Goal: Task Accomplishment & Management: Use online tool/utility

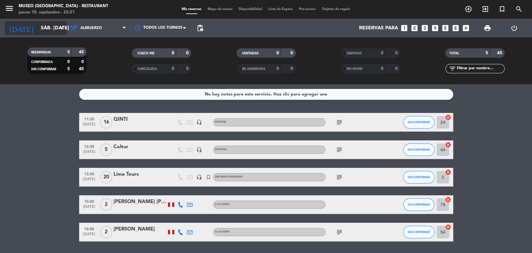
click at [58, 31] on icon "arrow_drop_down" at bounding box center [61, 27] width 7 height 7
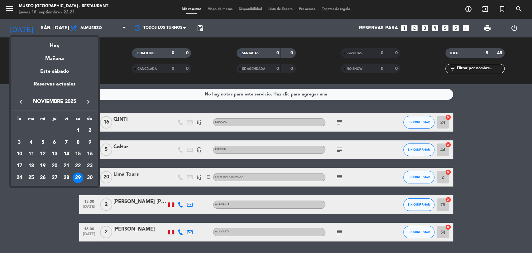
click at [89, 102] on icon "keyboard_arrow_right" at bounding box center [87, 101] width 7 height 7
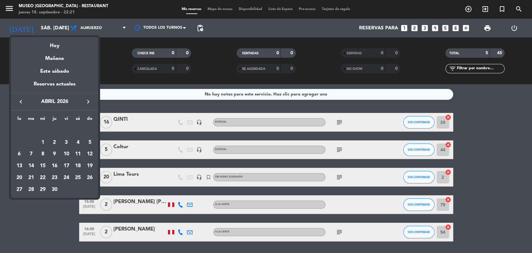
click at [89, 102] on icon "keyboard_arrow_right" at bounding box center [87, 101] width 7 height 7
click at [85, 100] on icon "keyboard_arrow_right" at bounding box center [87, 101] width 7 height 7
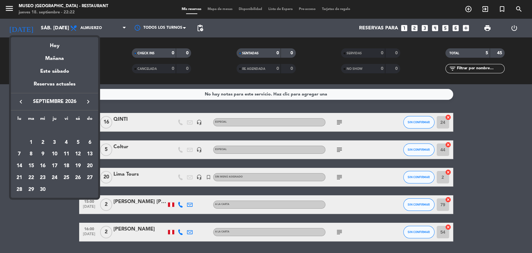
click at [85, 100] on icon "keyboard_arrow_right" at bounding box center [87, 101] width 7 height 7
click at [23, 100] on icon "keyboard_arrow_left" at bounding box center [20, 101] width 7 height 7
click at [65, 130] on div "2" at bounding box center [66, 130] width 11 height 11
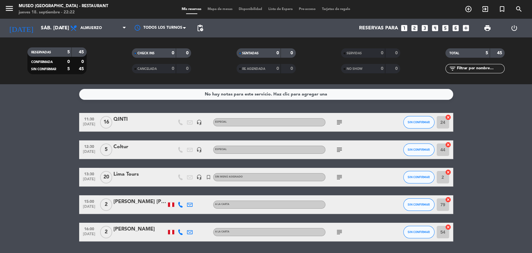
type input "vie. [DATE]"
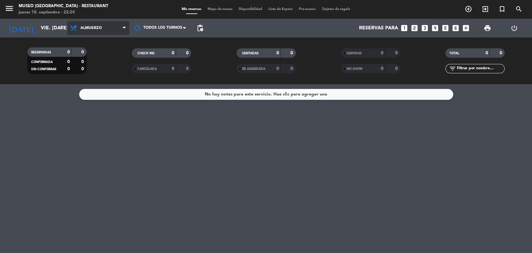
click at [117, 29] on span "Almuerzo" at bounding box center [98, 28] width 62 height 14
click at [105, 81] on div "menu [GEOGRAPHIC_DATA] - Restaurant jueves 18. septiembre - 22:24 Mis reservas …" at bounding box center [266, 42] width 532 height 84
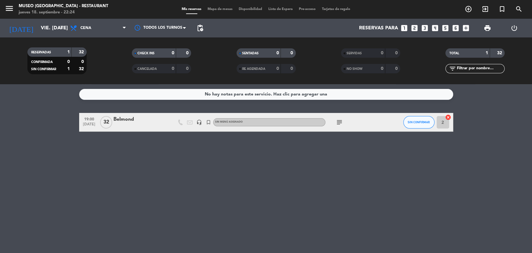
click at [128, 120] on div "Belmond" at bounding box center [139, 119] width 53 height 8
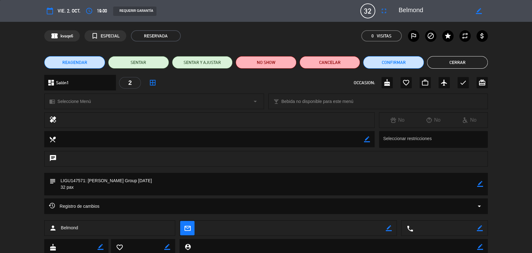
click at [479, 183] on icon "border_color" at bounding box center [480, 184] width 6 height 6
click at [132, 191] on textarea at bounding box center [267, 184] width 422 height 22
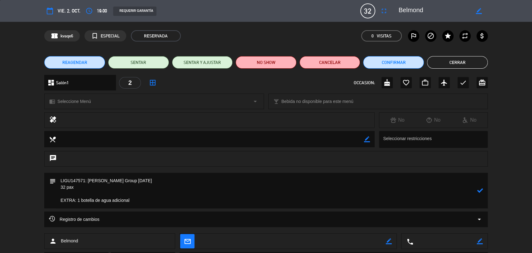
type textarea "LIGU147571: [PERSON_NAME] Group [DATE] 32 pax EXTRA: 1 botella de agua adicional"
click at [480, 191] on icon at bounding box center [480, 190] width 6 height 6
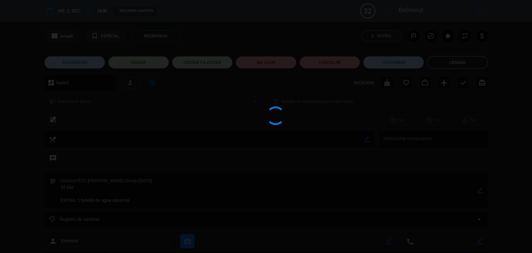
click at [480, 191] on div at bounding box center [266, 126] width 532 height 253
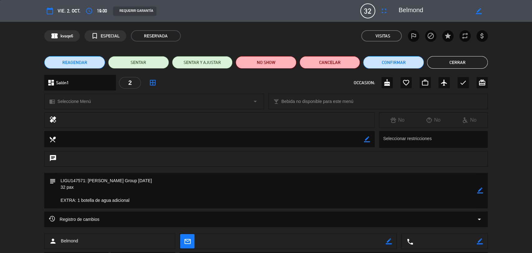
click at [478, 191] on icon "border_color" at bounding box center [480, 190] width 6 height 6
click at [478, 191] on icon at bounding box center [480, 190] width 6 height 6
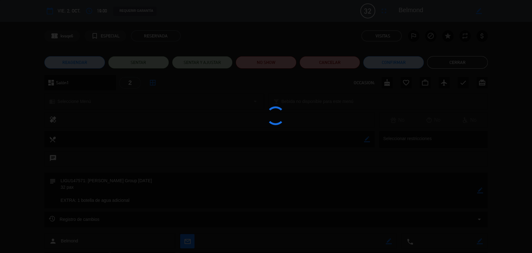
click at [478, 191] on div at bounding box center [266, 126] width 532 height 253
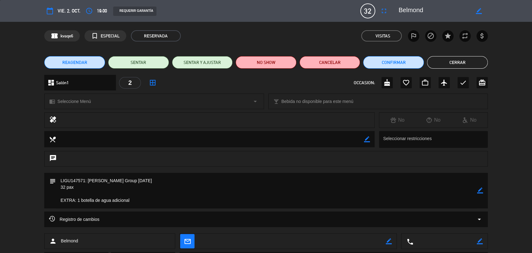
click at [482, 190] on icon "border_color" at bounding box center [480, 190] width 6 height 6
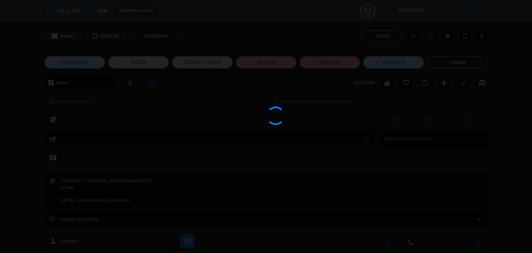
click at [482, 190] on div at bounding box center [266, 126] width 532 height 253
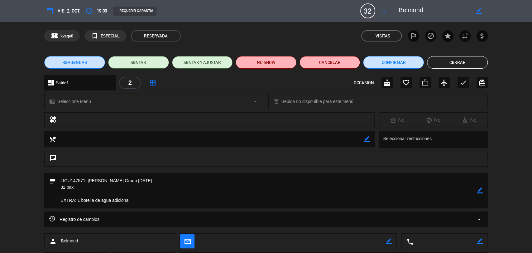
click at [441, 57] on button "Cerrar" at bounding box center [457, 62] width 61 height 12
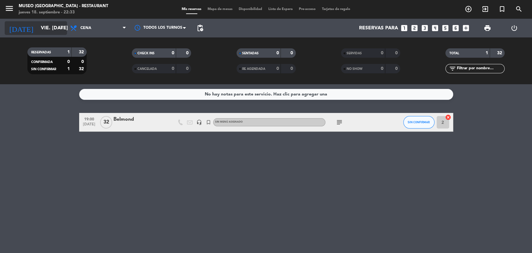
click at [57, 28] on input "vie. [DATE]" at bounding box center [71, 28] width 66 height 12
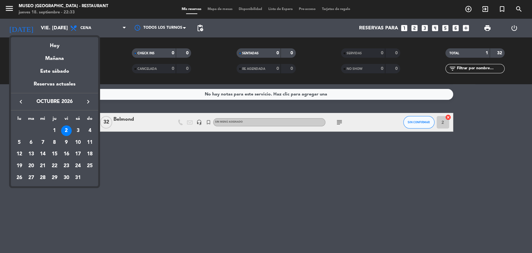
click at [22, 99] on icon "keyboard_arrow_left" at bounding box center [20, 101] width 7 height 7
click at [55, 176] on div "24" at bounding box center [54, 177] width 11 height 11
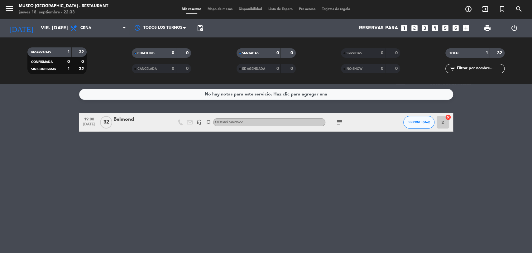
type input "[DEMOGRAPHIC_DATA] [DATE]"
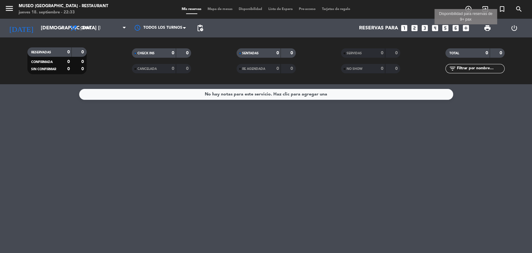
click at [466, 30] on icon "add_box" at bounding box center [466, 28] width 8 height 8
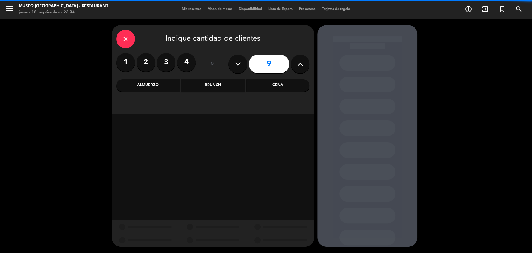
click at [301, 68] on icon at bounding box center [300, 63] width 6 height 9
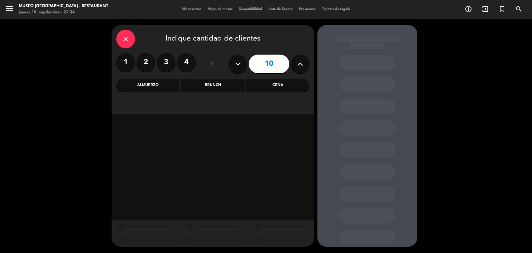
click at [301, 68] on icon at bounding box center [300, 63] width 6 height 9
click at [238, 62] on icon at bounding box center [238, 63] width 6 height 9
type input "11"
click at [263, 82] on div "Cena" at bounding box center [277, 85] width 63 height 12
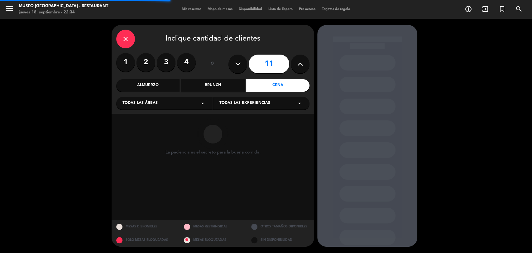
click at [185, 103] on div "Todas las áreas arrow_drop_down" at bounding box center [164, 103] width 96 height 12
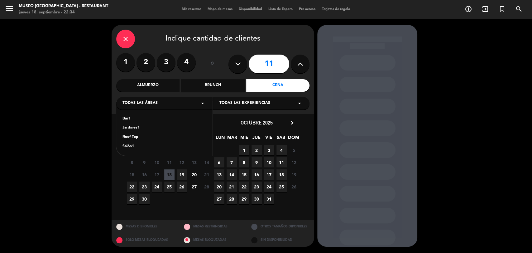
click at [137, 127] on div "Jardines1" at bounding box center [165, 128] width 84 height 6
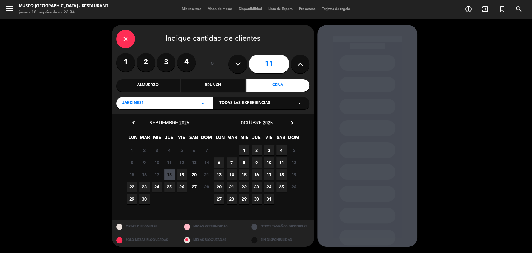
click at [156, 187] on span "24" at bounding box center [157, 186] width 10 height 10
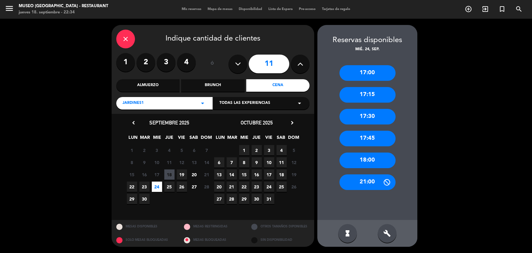
click at [172, 105] on div "Jardines1 arrow_drop_down" at bounding box center [164, 103] width 96 height 12
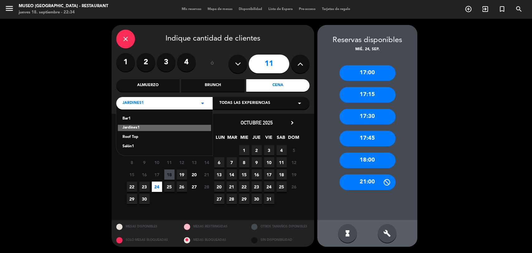
click at [137, 138] on div "Roof Top" at bounding box center [165, 137] width 84 height 6
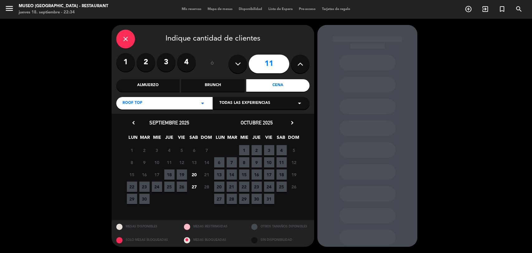
click at [132, 31] on div "close Indique cantidad de clientes" at bounding box center [212, 39] width 193 height 19
click at [129, 35] on div "close" at bounding box center [125, 39] width 19 height 19
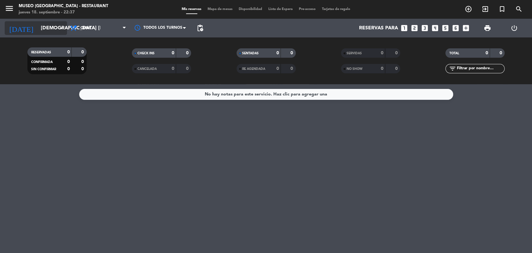
click at [55, 30] on input "[DEMOGRAPHIC_DATA] [DATE]" at bounding box center [71, 28] width 66 height 12
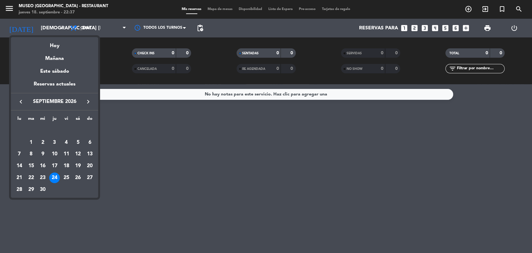
click at [20, 100] on icon "keyboard_arrow_left" at bounding box center [20, 101] width 7 height 7
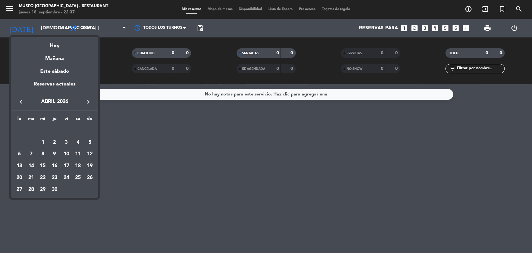
click at [20, 100] on icon "keyboard_arrow_left" at bounding box center [20, 101] width 7 height 7
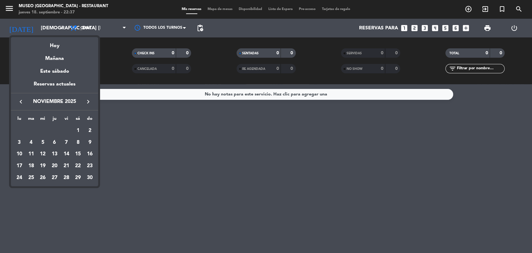
click at [20, 100] on icon "keyboard_arrow_left" at bounding box center [20, 101] width 7 height 7
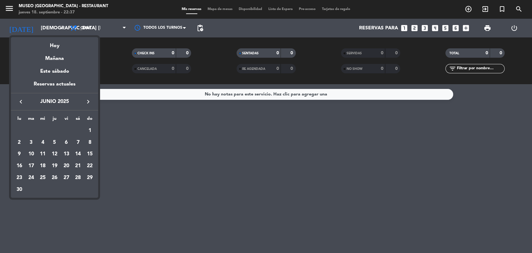
click at [20, 100] on icon "keyboard_arrow_left" at bounding box center [20, 101] width 7 height 7
click at [87, 100] on icon "keyboard_arrow_right" at bounding box center [87, 101] width 7 height 7
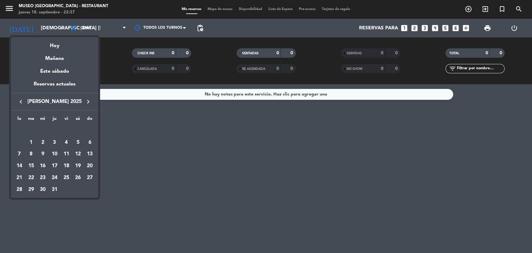
click at [87, 100] on icon "keyboard_arrow_right" at bounding box center [87, 101] width 7 height 7
click at [43, 177] on div "24" at bounding box center [42, 177] width 11 height 11
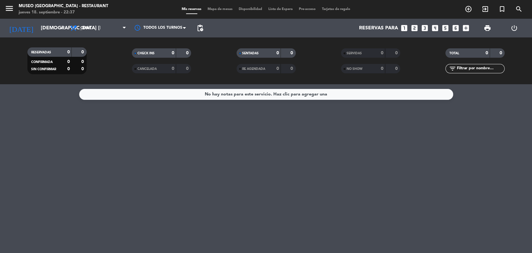
type input "mié. [DATE]"
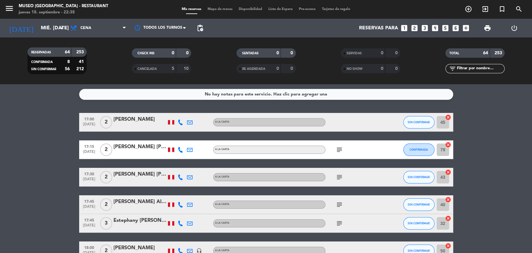
click at [224, 9] on span "Mapa de mesas" at bounding box center [220, 8] width 31 height 3
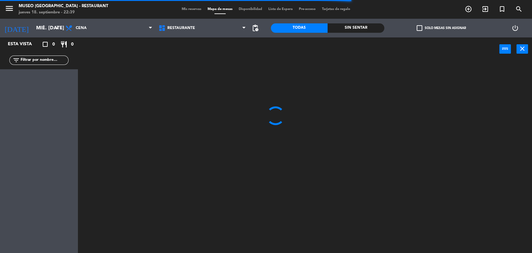
click at [57, 58] on input "text" at bounding box center [44, 60] width 48 height 7
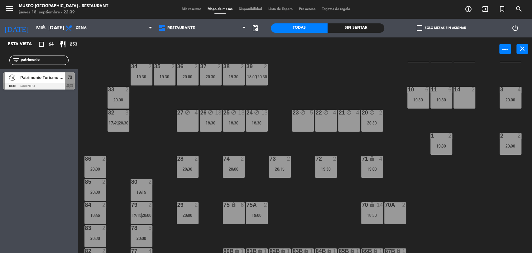
scroll to position [148, 0]
type input "patrimonio"
click at [164, 136] on div "44 5 19:30 49 2 19:30 54 5 19:30 64 2 18:30 48 7 19:30 53 7 19:30 63 2 20:00 43…" at bounding box center [307, 158] width 449 height 192
click at [52, 78] on span "Patrimonio Turismo EIRL" at bounding box center [42, 77] width 45 height 7
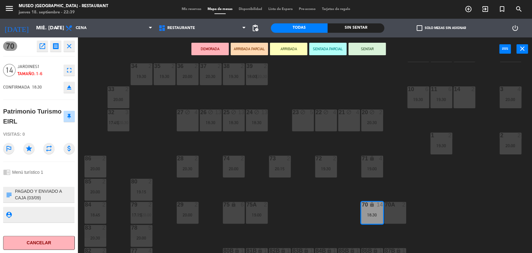
click at [293, 210] on div "44 5 19:30 49 2 19:30 54 5 19:30 64 2 18:30 48 7 19:30 53 7 19:30 63 2 20:00 43…" at bounding box center [307, 158] width 449 height 192
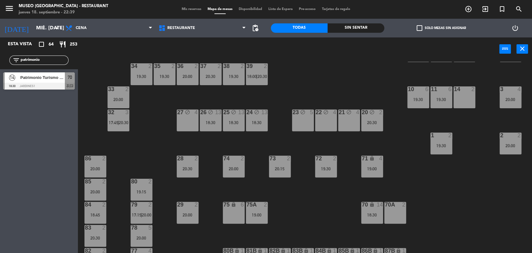
click at [55, 78] on span "Patrimonio Turismo EIRL" at bounding box center [42, 77] width 45 height 7
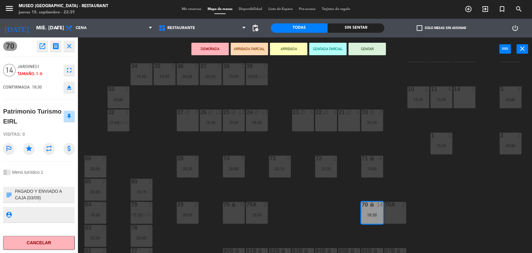
click at [306, 121] on div "23 block 5" at bounding box center [303, 120] width 22 height 22
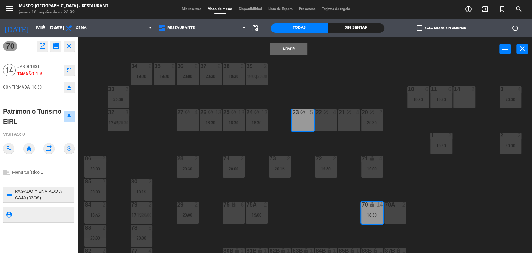
click at [325, 123] on div "22 block 4" at bounding box center [326, 120] width 22 height 22
click at [351, 120] on div "21 block 4" at bounding box center [349, 120] width 22 height 22
click at [289, 50] on button "Mover y Unir" at bounding box center [288, 49] width 37 height 12
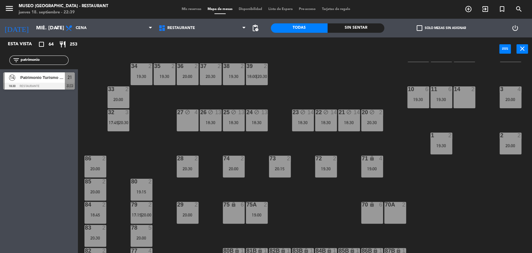
click at [372, 169] on div "19:00" at bounding box center [372, 169] width 22 height 4
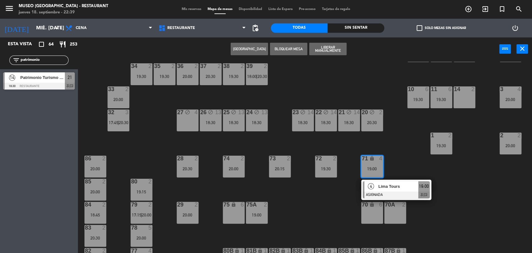
click at [377, 183] on div "4" at bounding box center [370, 186] width 13 height 10
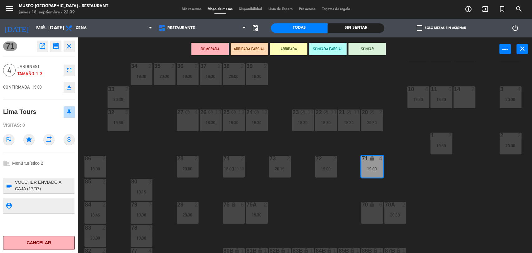
click at [188, 119] on div "27 block 4" at bounding box center [188, 120] width 22 height 22
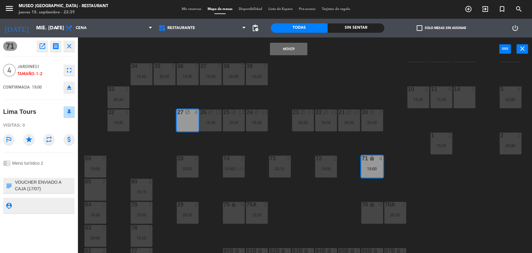
click at [296, 51] on button "Mover" at bounding box center [288, 49] width 37 height 12
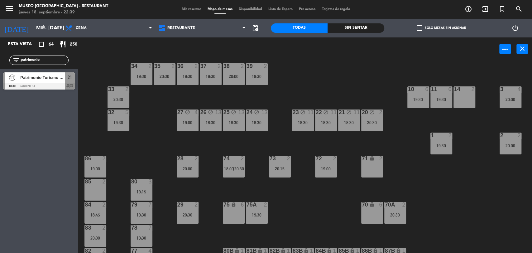
click at [250, 122] on div "18:30" at bounding box center [257, 122] width 22 height 4
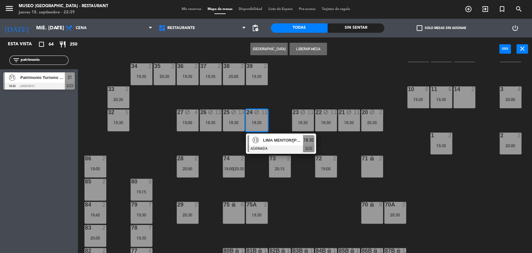
click at [230, 123] on div "18:30" at bounding box center [234, 122] width 22 height 4
click at [216, 123] on div "18:30" at bounding box center [211, 122] width 22 height 4
click at [211, 122] on div "18:30" at bounding box center [211, 122] width 22 height 4
click at [315, 47] on button "Liberar Mesa" at bounding box center [308, 49] width 37 height 12
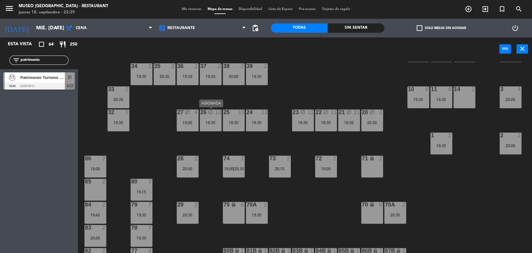
click at [211, 118] on div "26 block 13 18:30" at bounding box center [211, 120] width 22 height 22
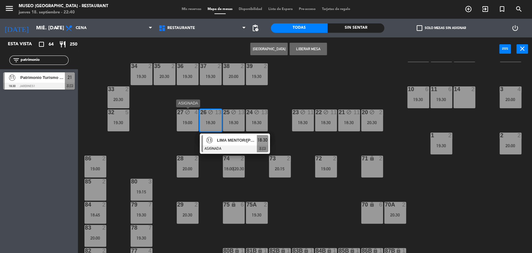
click at [193, 122] on div "19:00" at bounding box center [188, 122] width 22 height 4
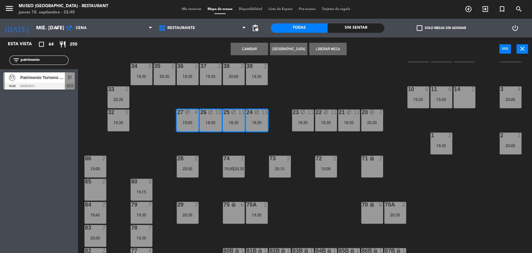
click at [322, 49] on button "Liberar Mesa" at bounding box center [327, 49] width 37 height 12
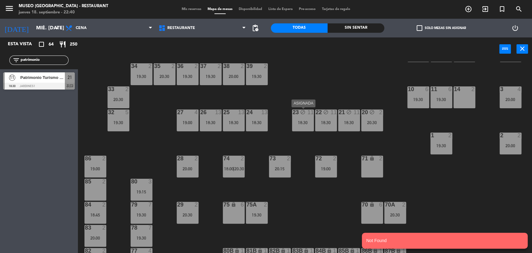
click at [307, 120] on div "18:30" at bounding box center [303, 122] width 22 height 4
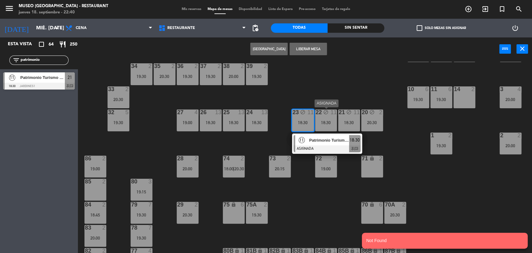
click at [322, 120] on div "18:30" at bounding box center [326, 122] width 22 height 4
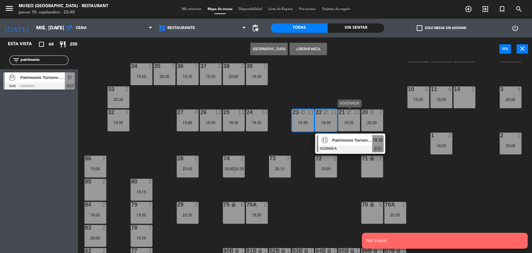
click at [352, 121] on div "18:30" at bounding box center [349, 122] width 22 height 4
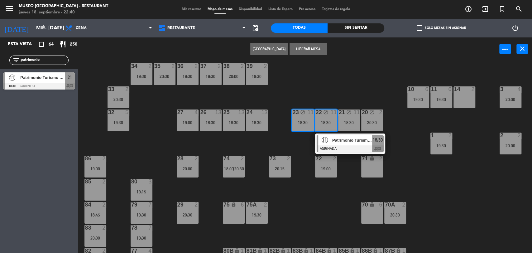
click at [311, 48] on button "Liberar Mesa" at bounding box center [308, 49] width 37 height 12
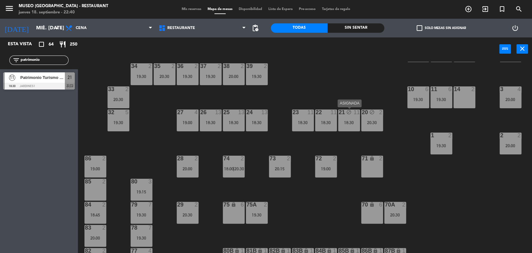
click at [354, 121] on div "18:30" at bounding box center [349, 122] width 22 height 4
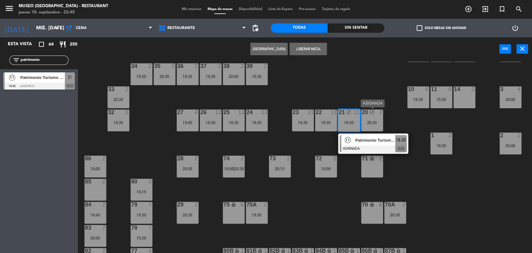
click at [374, 118] on div "20 block 2 20:30" at bounding box center [372, 120] width 22 height 22
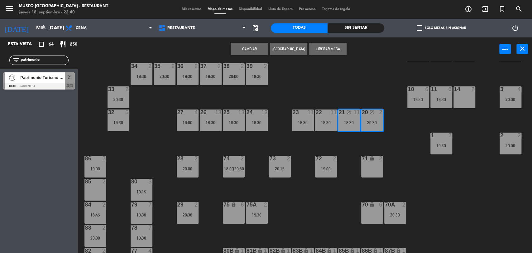
click at [325, 50] on button "Liberar Mesa" at bounding box center [327, 49] width 37 height 12
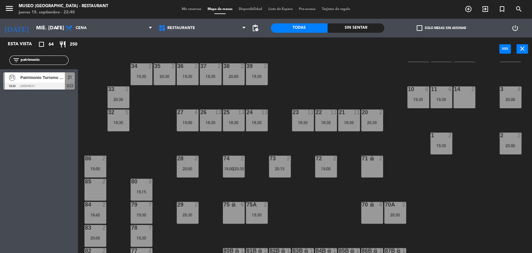
scroll to position [216, 0]
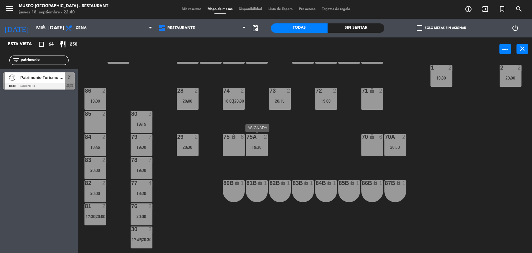
click at [263, 147] on div "19:30" at bounding box center [257, 147] width 22 height 4
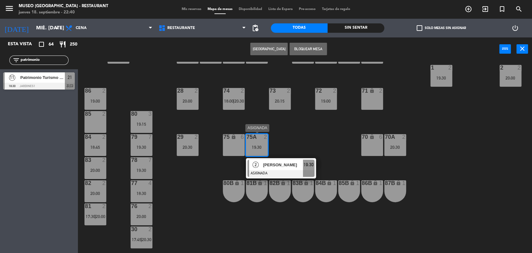
click at [274, 166] on span "[PERSON_NAME]" at bounding box center [283, 165] width 40 height 7
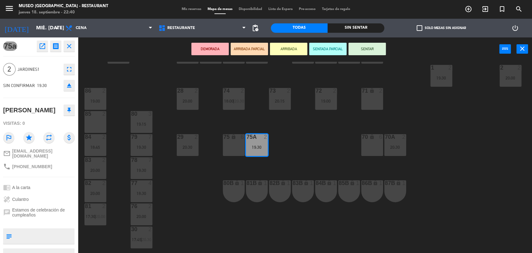
click at [95, 115] on div at bounding box center [95, 114] width 10 height 6
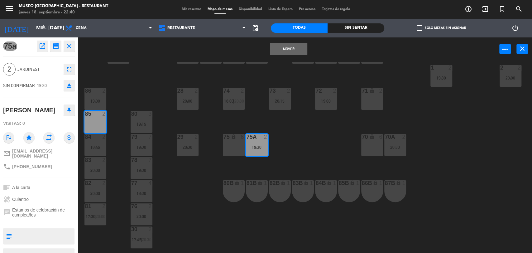
click at [281, 49] on button "Mover" at bounding box center [288, 49] width 37 height 12
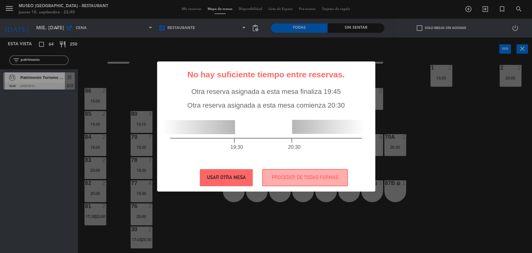
click at [245, 179] on button "USAR OTRA MESA" at bounding box center [226, 177] width 53 height 17
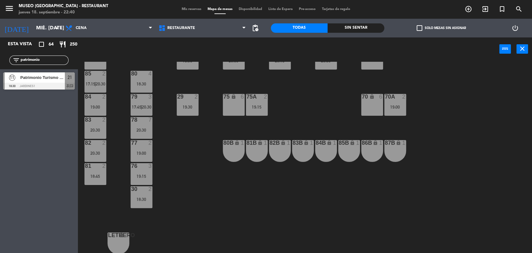
scroll to position [221, 0]
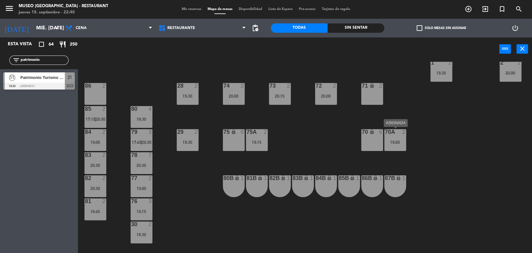
click at [398, 137] on div "70A 2 19:00" at bounding box center [395, 140] width 22 height 22
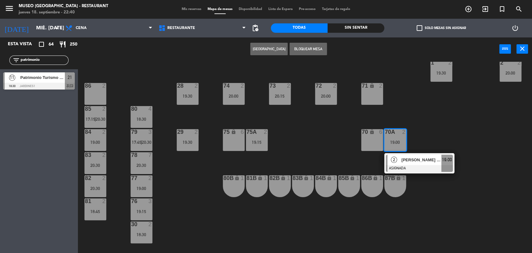
click at [408, 162] on span "[PERSON_NAME] [PERSON_NAME]" at bounding box center [422, 160] width 40 height 7
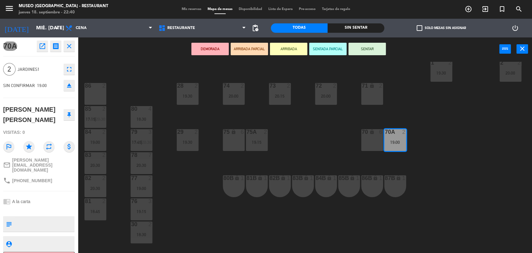
click at [97, 93] on div "86 2" at bounding box center [95, 94] width 22 height 22
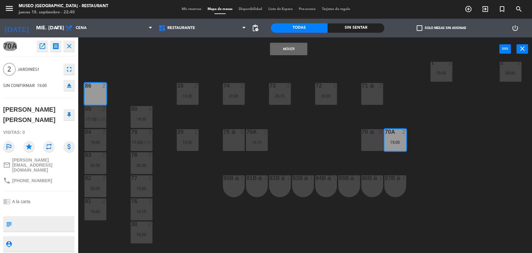
click at [279, 47] on button "Mover" at bounding box center [288, 49] width 37 height 12
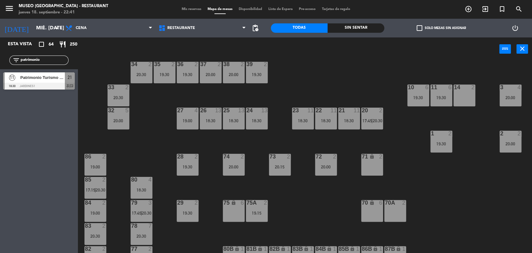
scroll to position [155, 0]
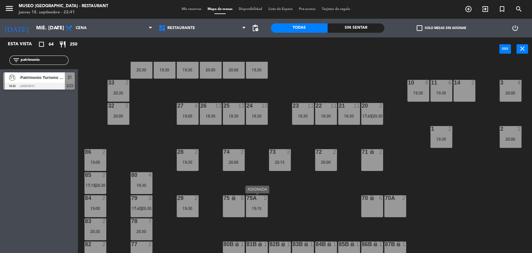
click at [258, 207] on div "19:15" at bounding box center [257, 208] width 22 height 4
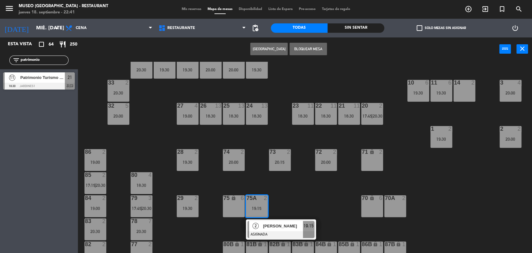
click at [267, 228] on span "[PERSON_NAME]" at bounding box center [283, 226] width 40 height 7
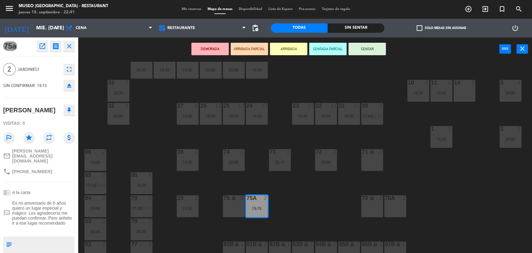
click at [464, 83] on div at bounding box center [464, 83] width 10 height 6
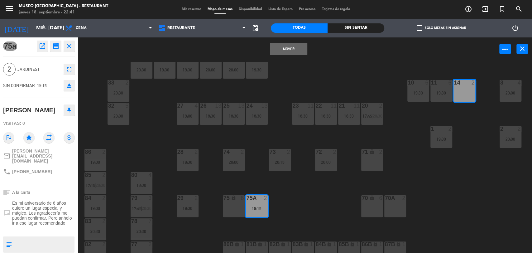
click at [289, 47] on button "Mover" at bounding box center [288, 49] width 37 height 12
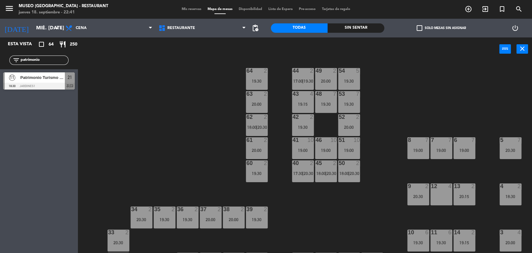
scroll to position [0, 0]
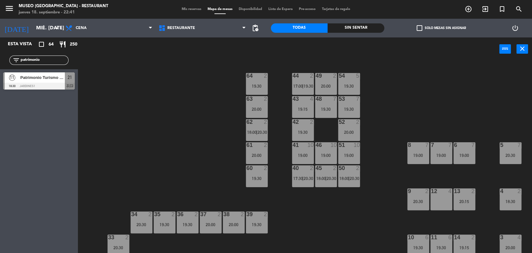
click at [381, 100] on div "44 2 17:00 | 19:30 49 2 20:00 54 5 19:30 64 2 19:30 48 7 19:30 53 7 19:30 63 2 …" at bounding box center [307, 158] width 449 height 192
click at [303, 82] on div "44 2 17:00 | 19:30" at bounding box center [303, 84] width 22 height 22
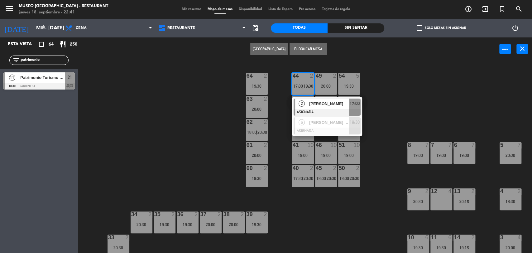
click at [395, 80] on div "44 2 17:00 | 19:30 2 [PERSON_NAME] Yupanqui ASIGNADA 17:00 5 [PERSON_NAME] [PER…" at bounding box center [307, 158] width 449 height 192
